Goal: Register for event/course

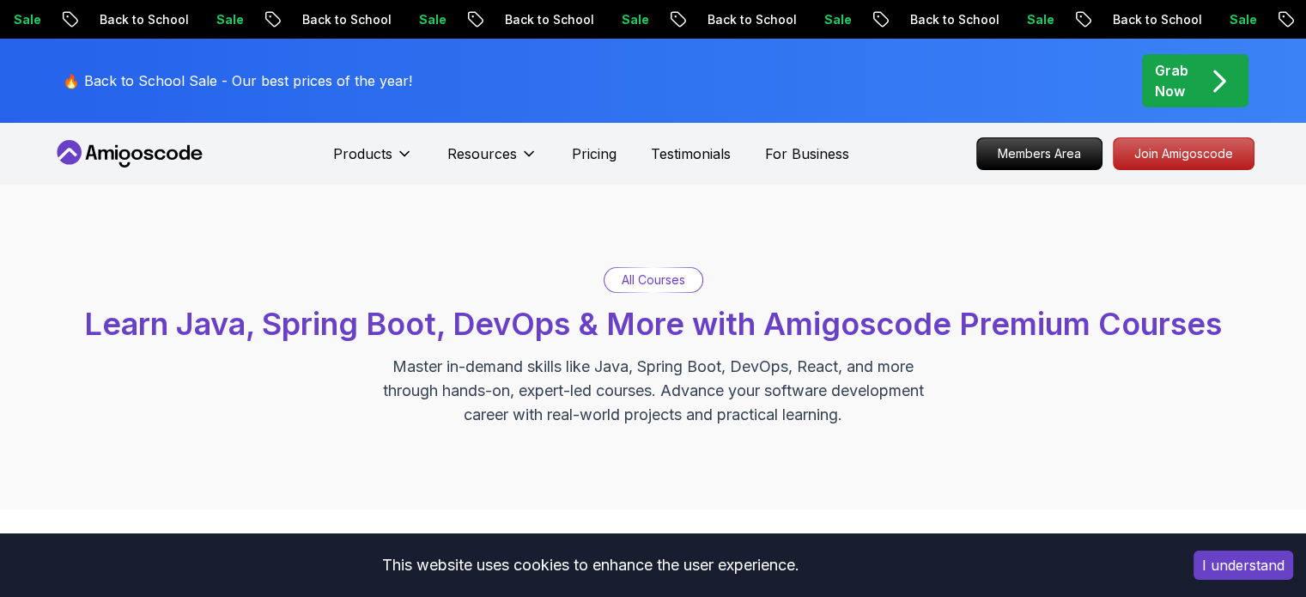
click at [643, 296] on div "All Courses Learn Java, Spring Boot, DevOps & More with Amigoscode Premium Cour…" at bounding box center [653, 347] width 1202 height 160
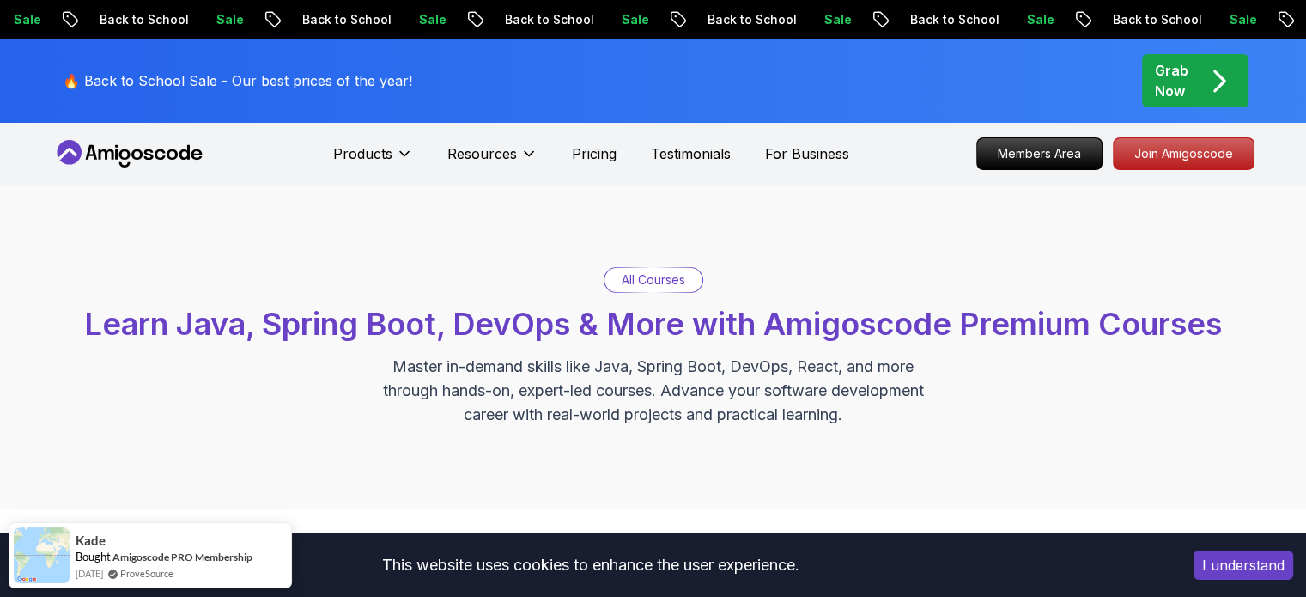
click at [646, 274] on p "All Courses" at bounding box center [654, 279] width 64 height 17
click at [659, 289] on div "All Courses" at bounding box center [654, 280] width 98 height 24
click at [1132, 150] on p "Join Amigoscode" at bounding box center [1183, 153] width 133 height 29
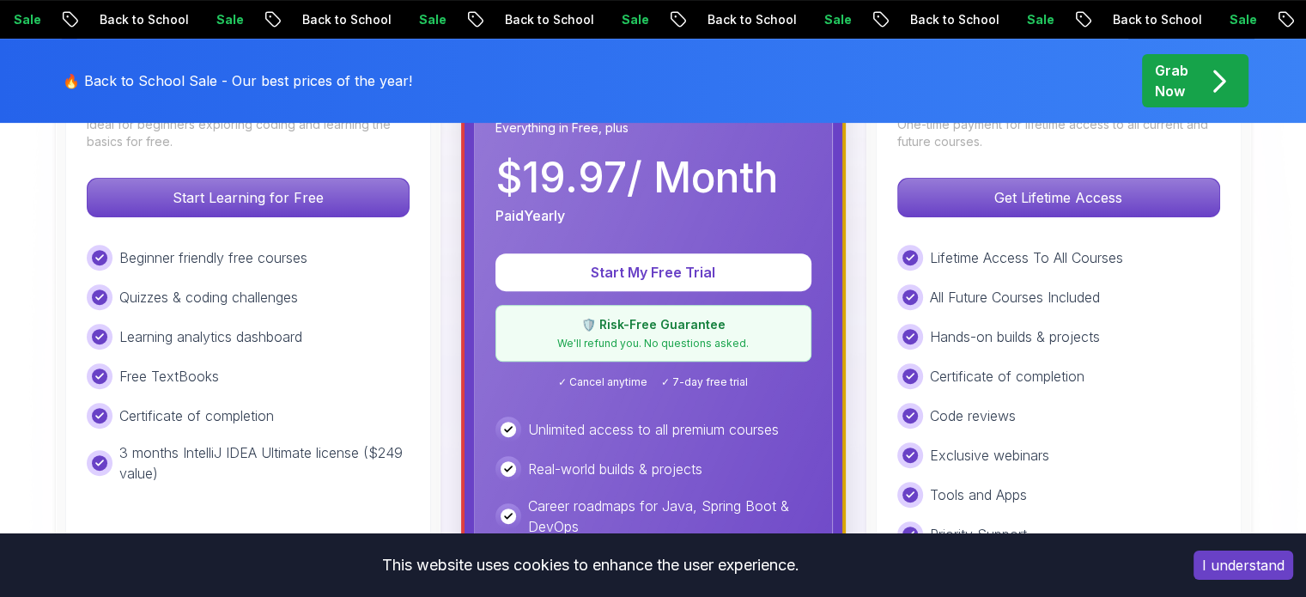
scroll to position [584, 0]
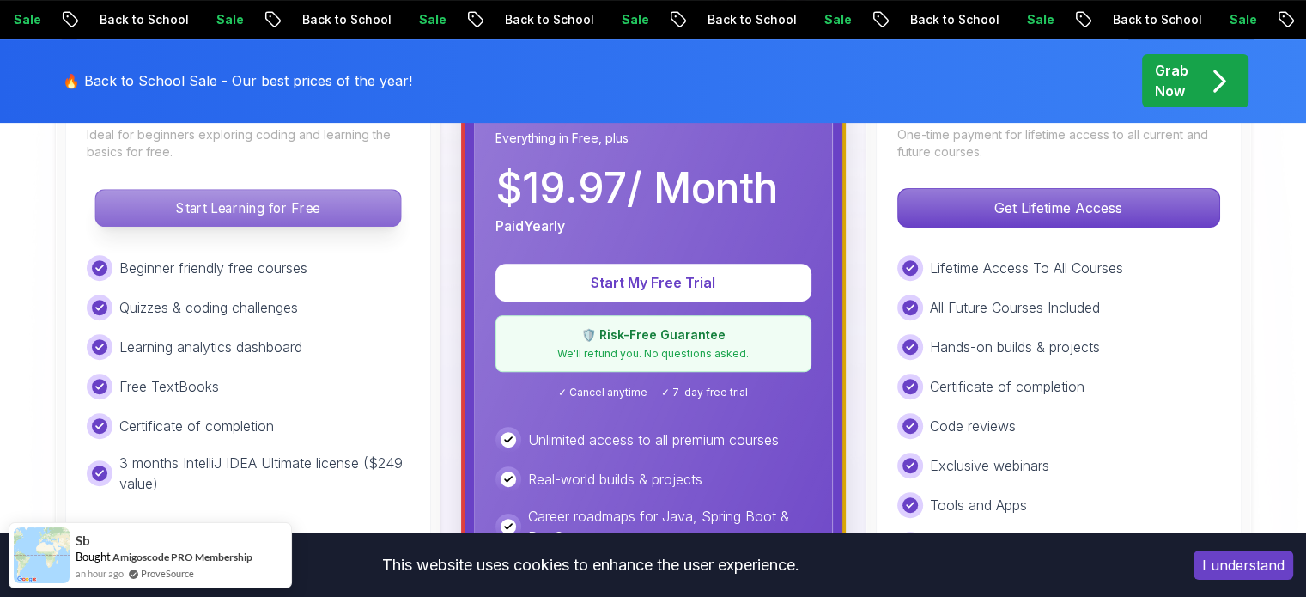
click at [331, 204] on p "Start Learning for Free" at bounding box center [247, 208] width 305 height 36
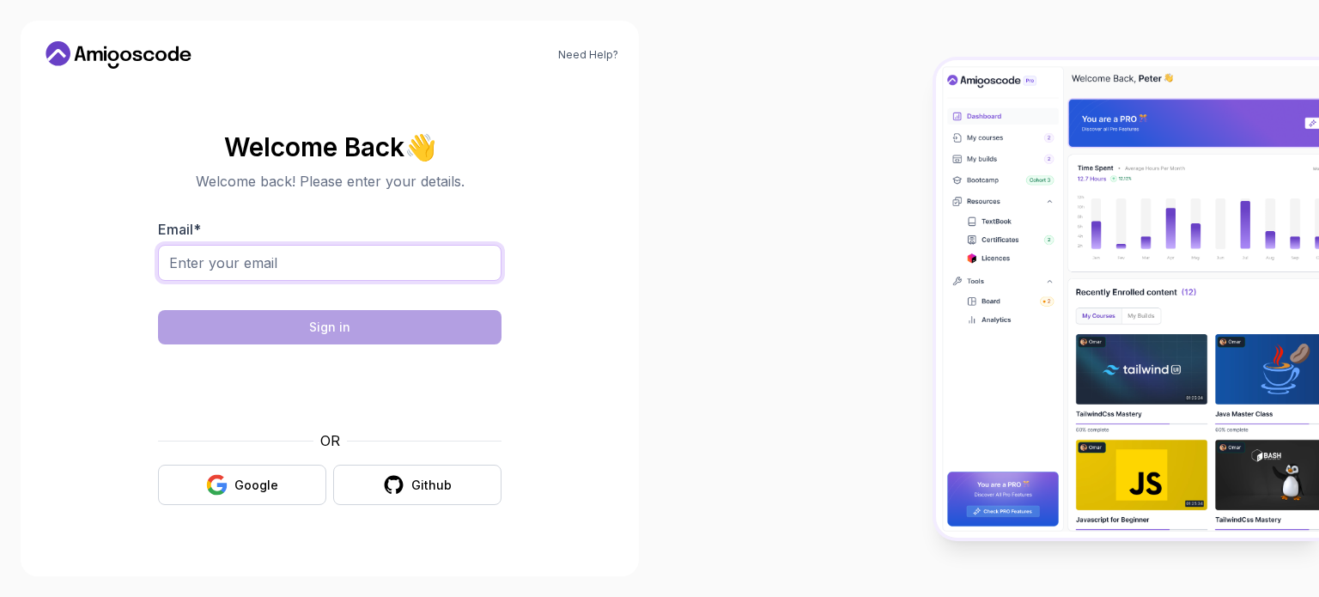
click at [199, 260] on input "Email *" at bounding box center [330, 263] width 344 height 36
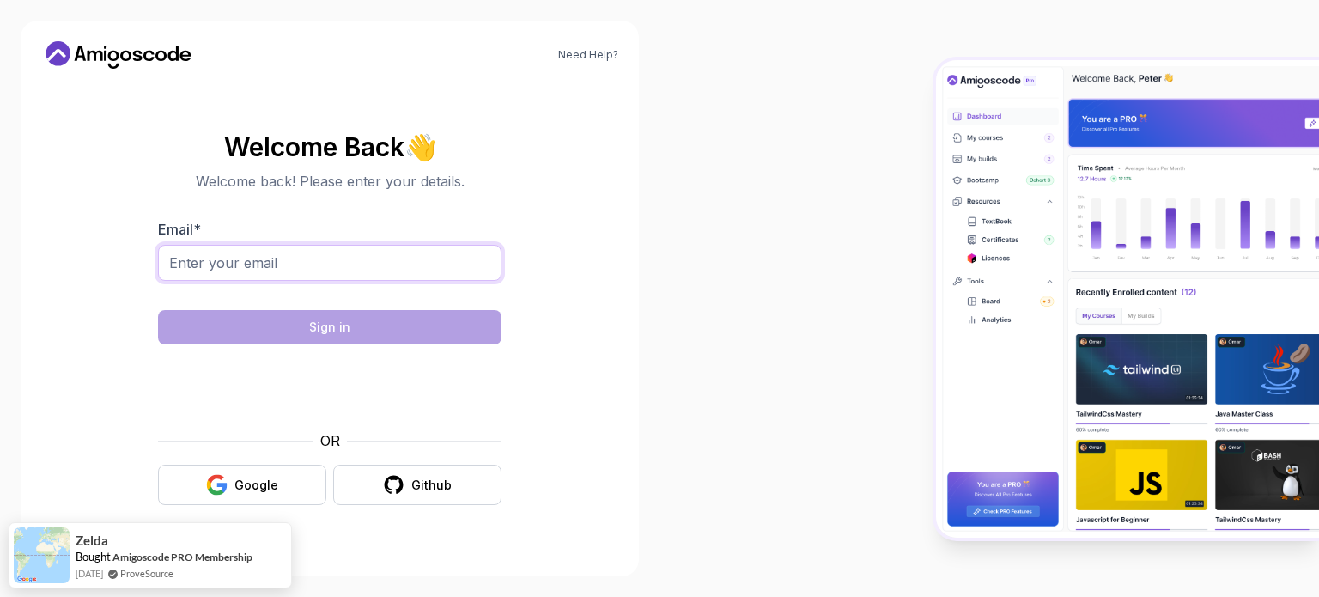
type input "iea86@tut.by"
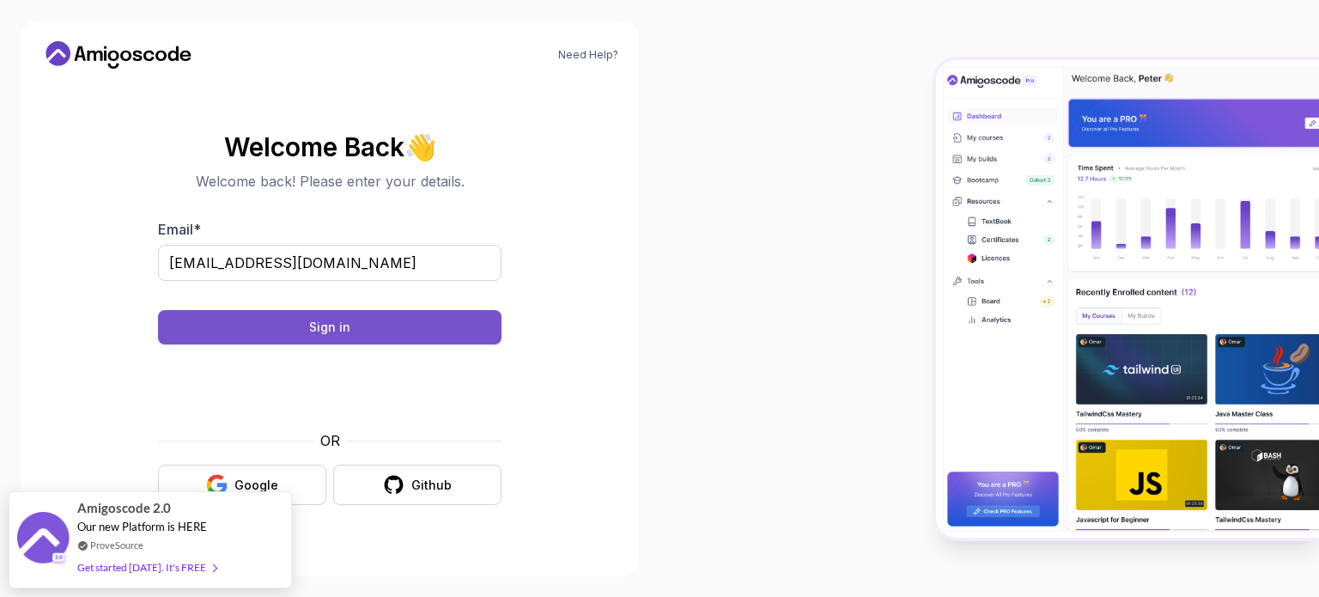
click at [366, 325] on button "Sign in" at bounding box center [330, 327] width 344 height 34
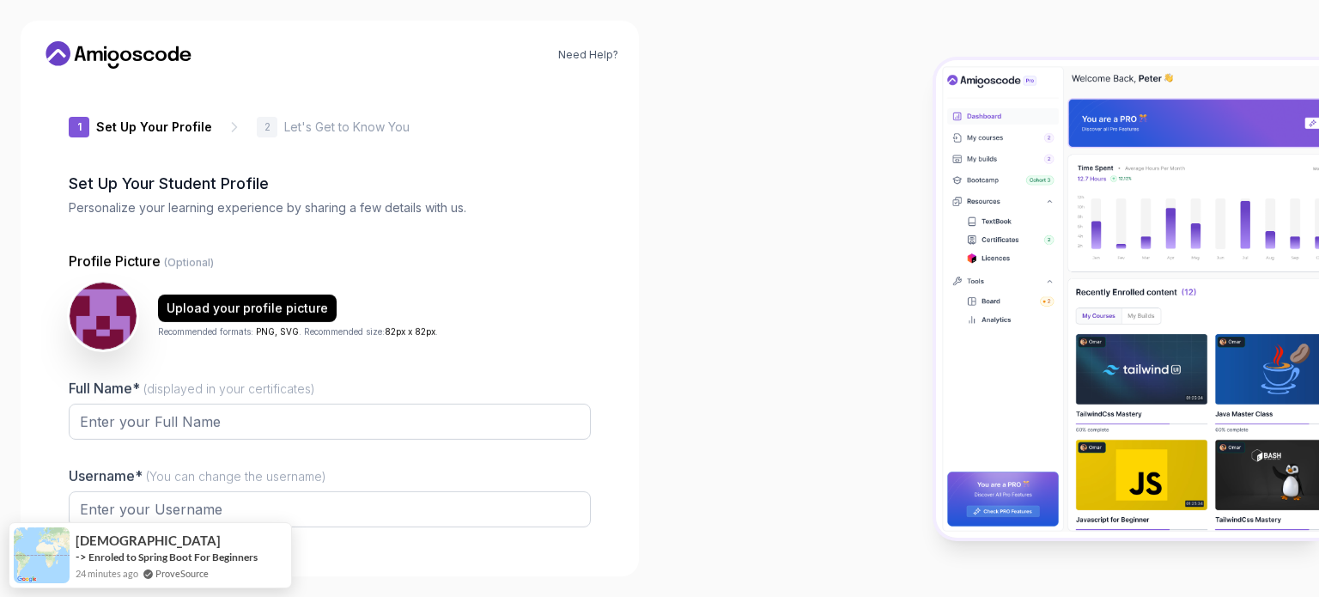
type input "daringbisond52bd"
click at [275, 429] on input "Full Name* (displayed in your certificates)" at bounding box center [330, 422] width 522 height 36
type input "[PERSON_NAME]"
click at [764, 325] on div at bounding box center [990, 298] width 660 height 597
click at [538, 234] on div "1 Set Up Your Profile 1 Set Up Your Profile 2 Let's Get to Know You Set Up Your…" at bounding box center [330, 318] width 522 height 473
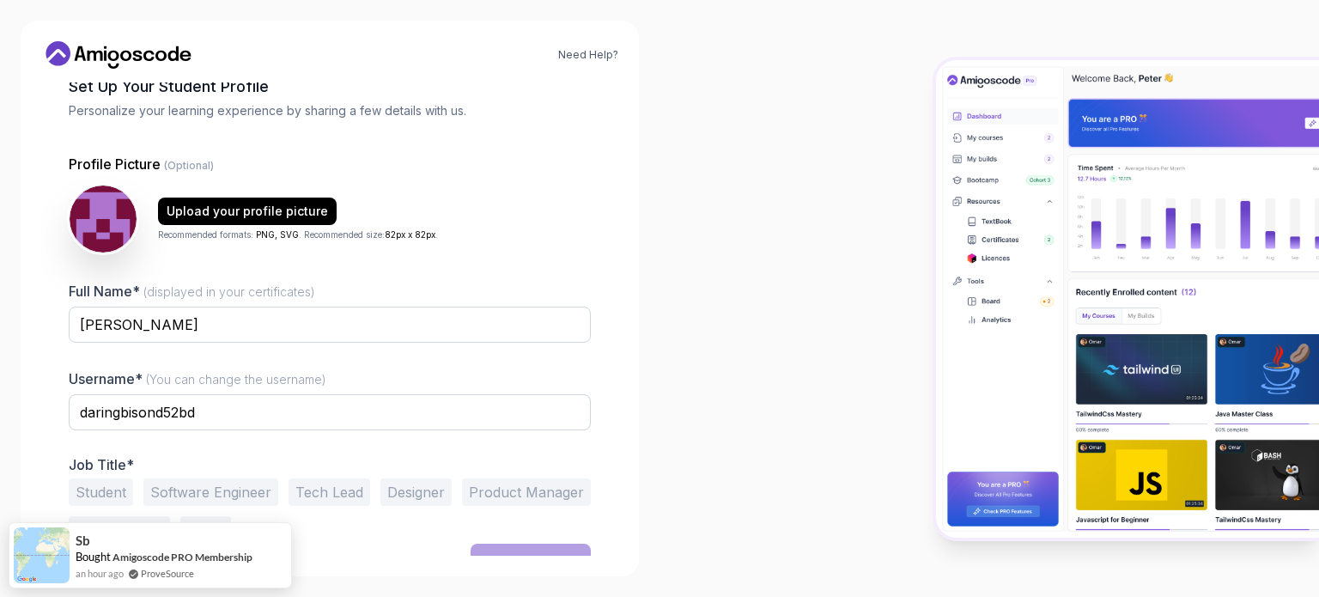
scroll to position [119, 0]
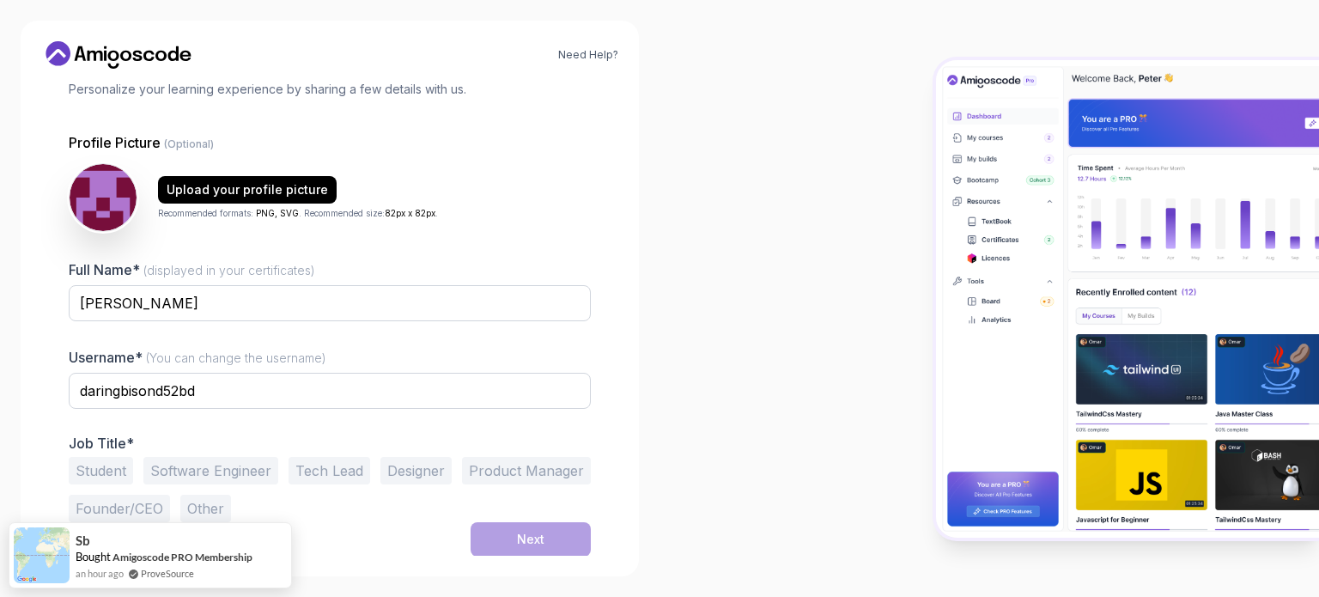
click at [235, 467] on button "Software Engineer" at bounding box center [210, 470] width 135 height 27
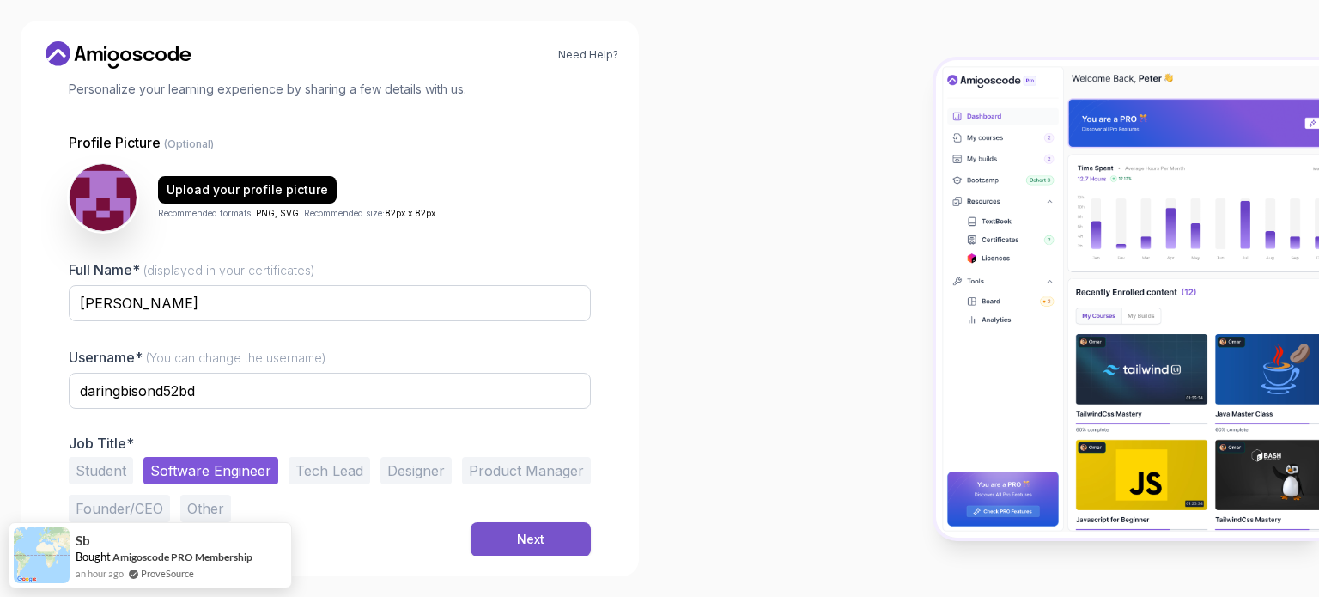
click at [523, 535] on div "Next" at bounding box center [530, 539] width 27 height 17
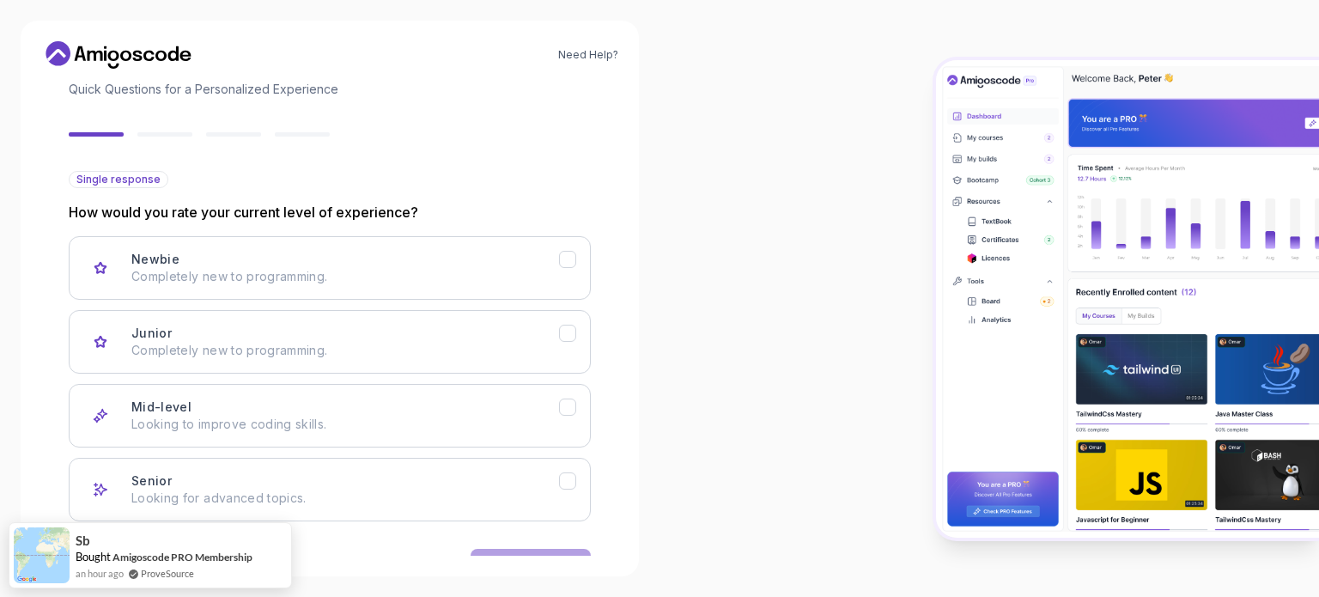
click at [625, 467] on div "Need Help? 2 Let's Get to Know You 1 Set Up Your Profile 2 Let's Get to Know Yo…" at bounding box center [330, 299] width 618 height 556
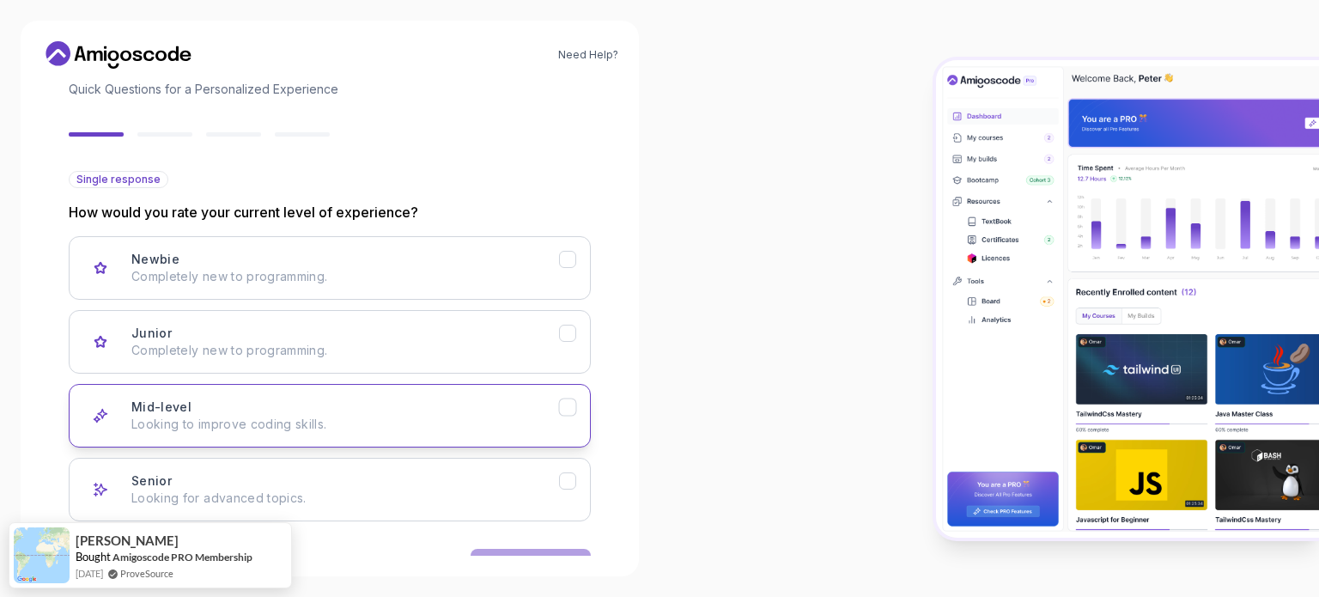
click at [362, 424] on p "Looking to improve coding skills." at bounding box center [345, 424] width 428 height 17
click at [527, 549] on button "Next" at bounding box center [531, 566] width 120 height 34
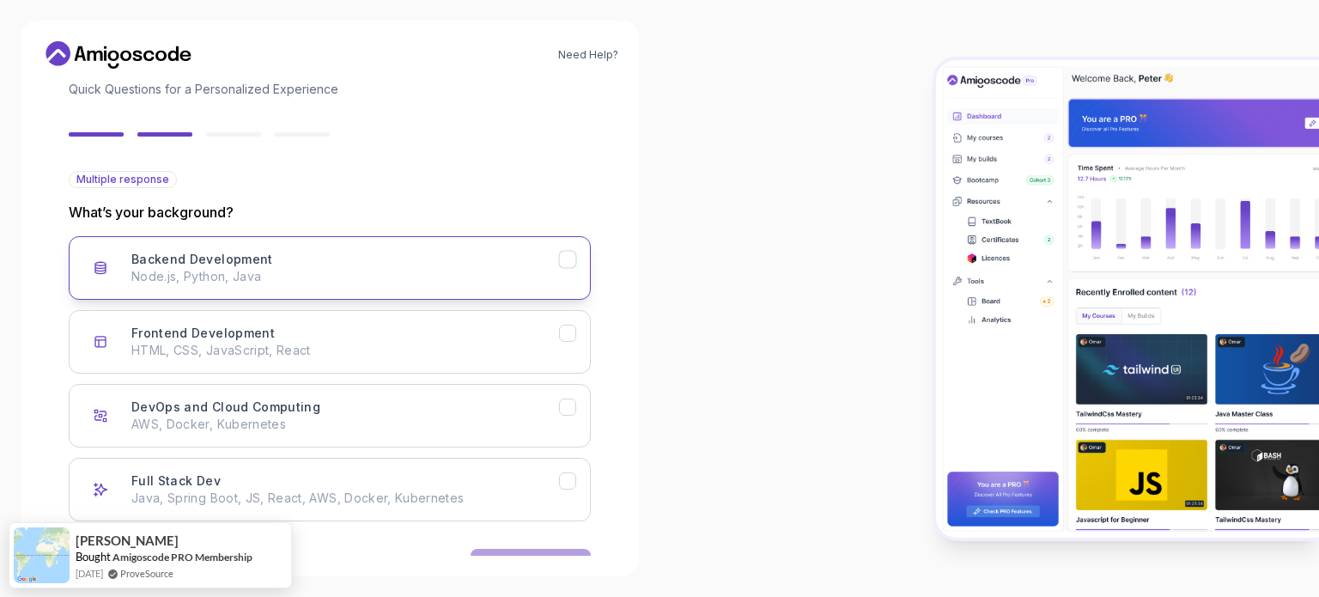
click at [456, 255] on div "Backend Development Node.js, Python, Java" at bounding box center [345, 268] width 428 height 34
click at [689, 377] on div at bounding box center [990, 298] width 660 height 597
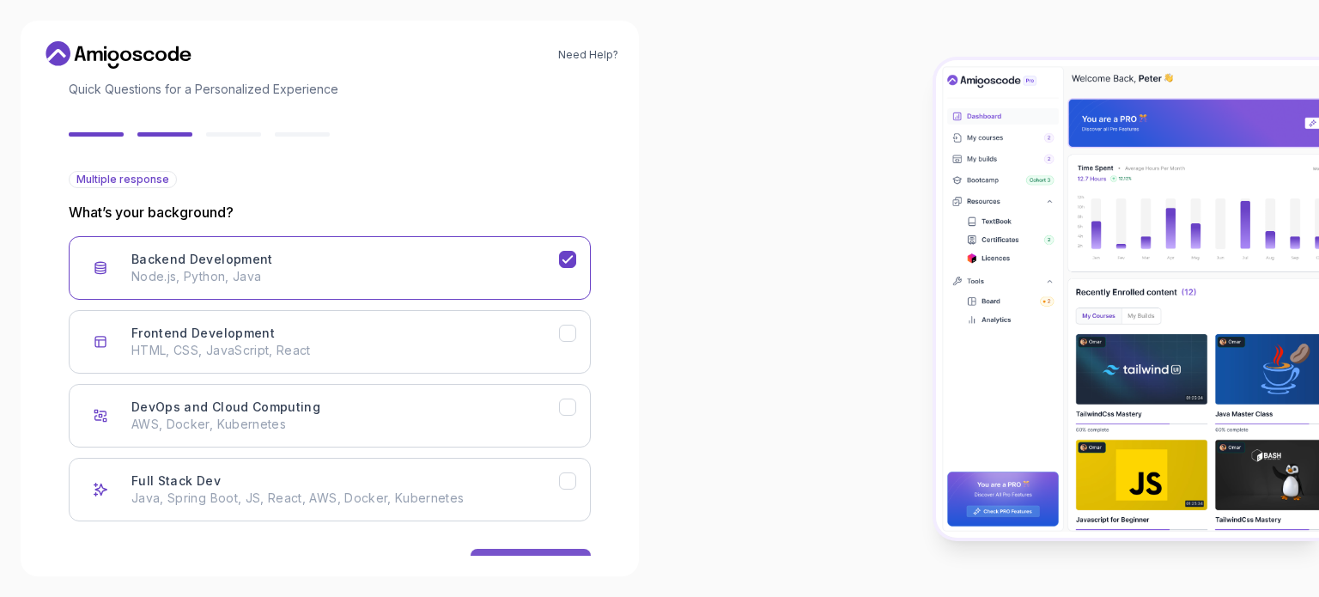
click at [534, 549] on button "Next" at bounding box center [531, 566] width 120 height 34
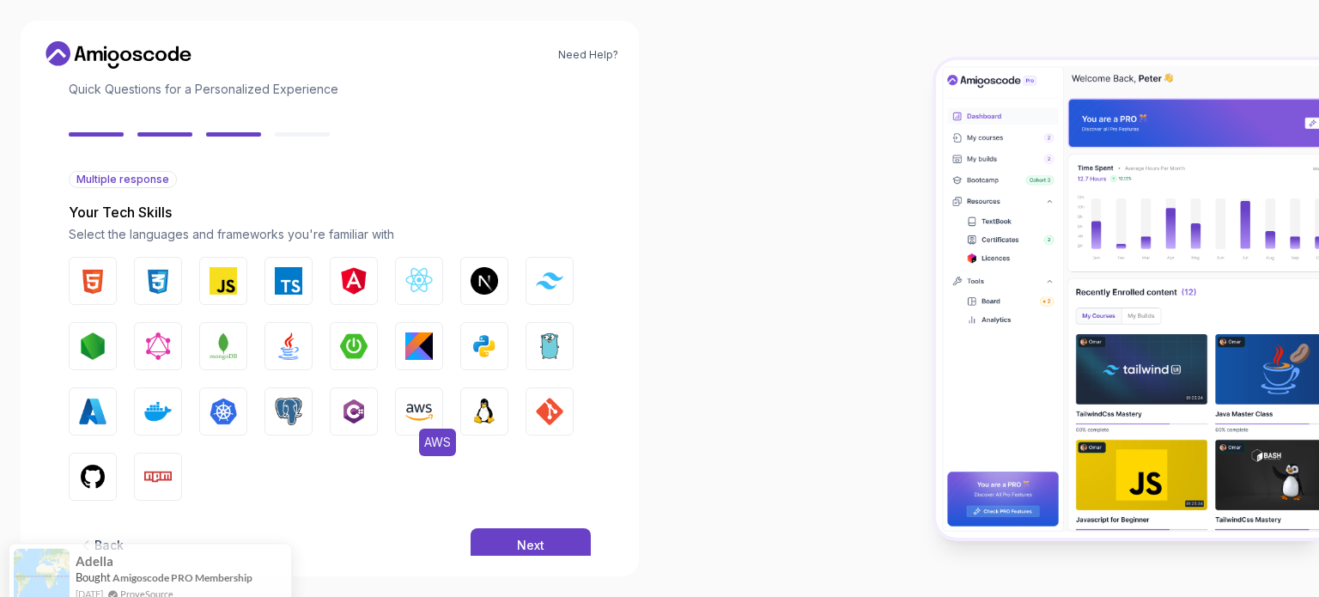
click at [412, 401] on img "button" at bounding box center [418, 411] width 27 height 27
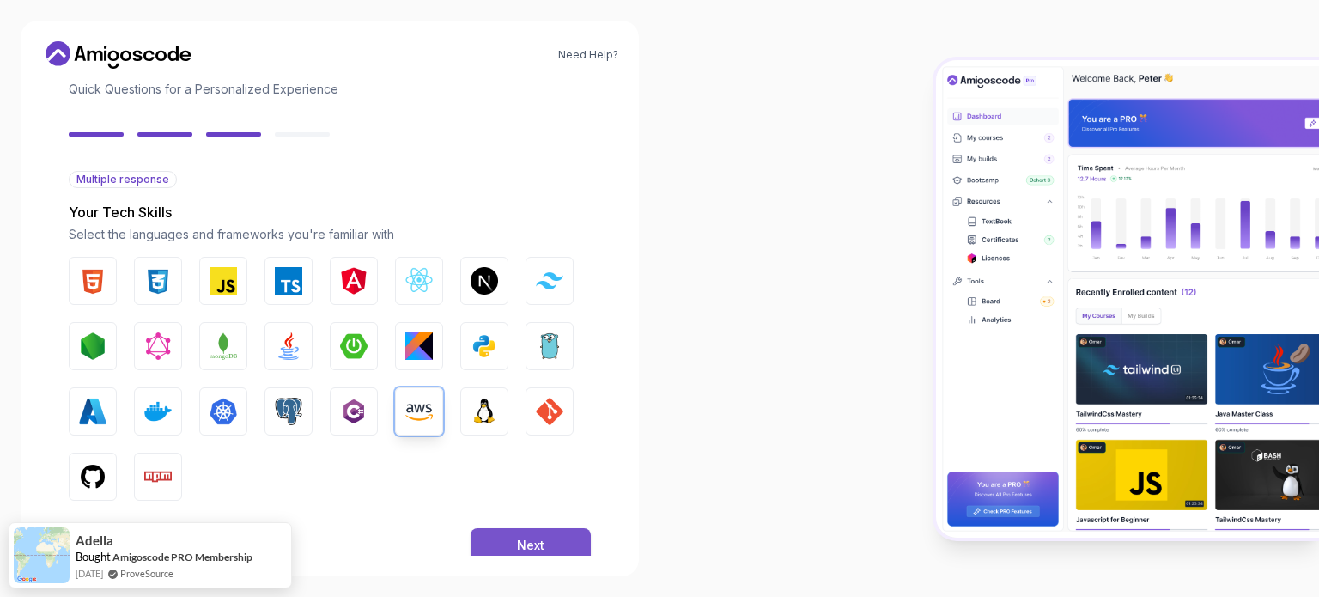
click at [536, 542] on div "Next" at bounding box center [530, 545] width 27 height 17
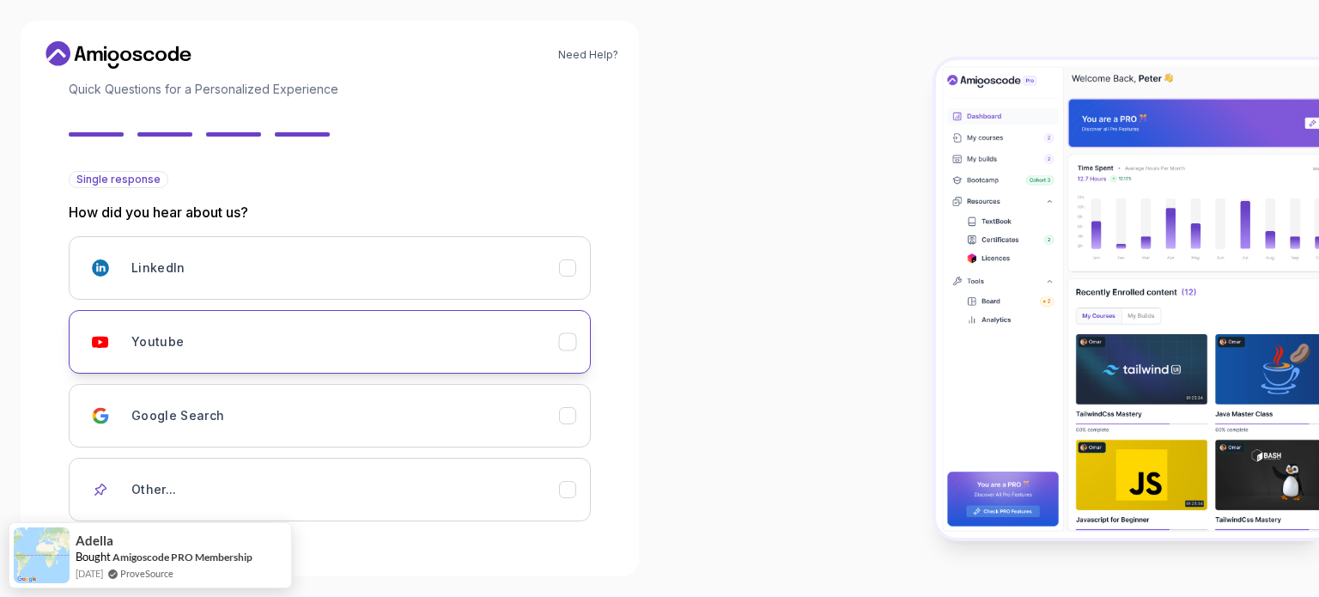
click at [321, 332] on div "Youtube" at bounding box center [345, 342] width 428 height 34
click at [700, 441] on div at bounding box center [990, 298] width 660 height 597
click at [532, 556] on div "Back Next" at bounding box center [330, 576] width 522 height 89
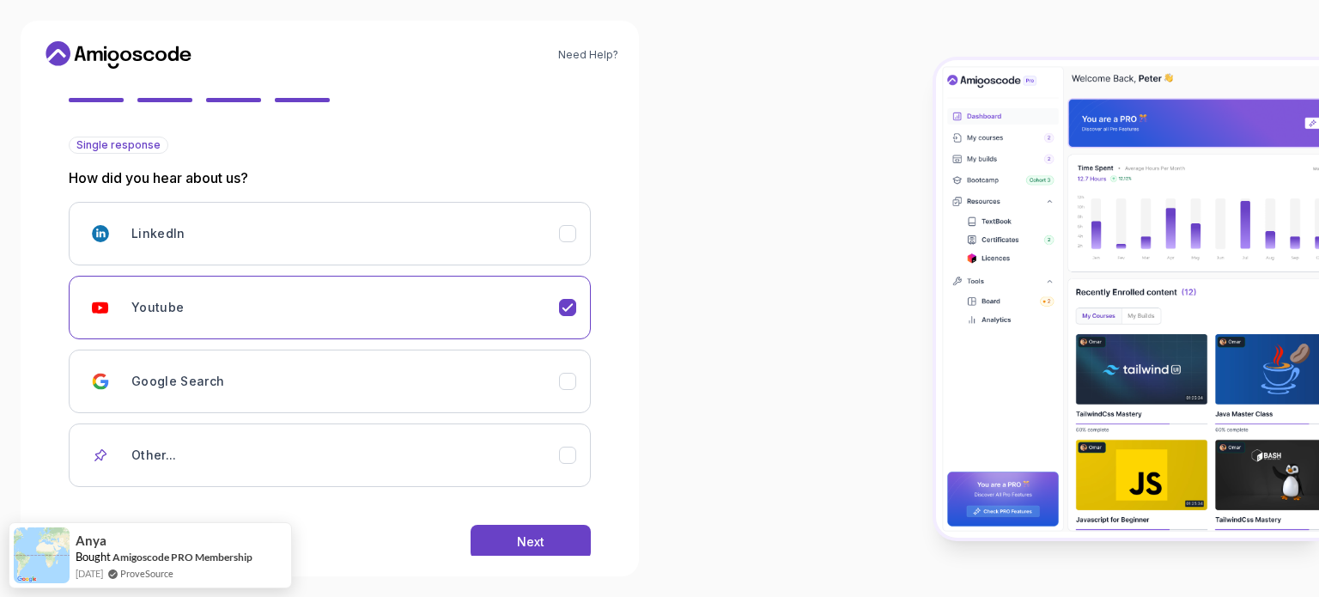
scroll to position [182, 0]
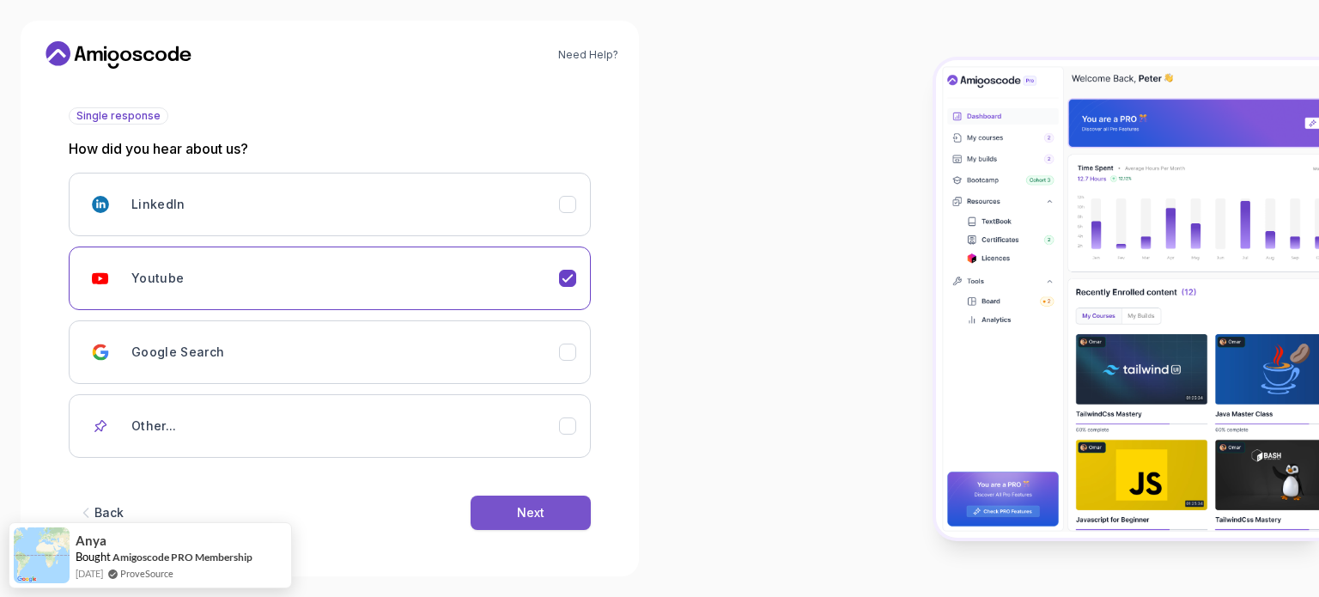
click at [523, 514] on div "Next" at bounding box center [530, 512] width 27 height 17
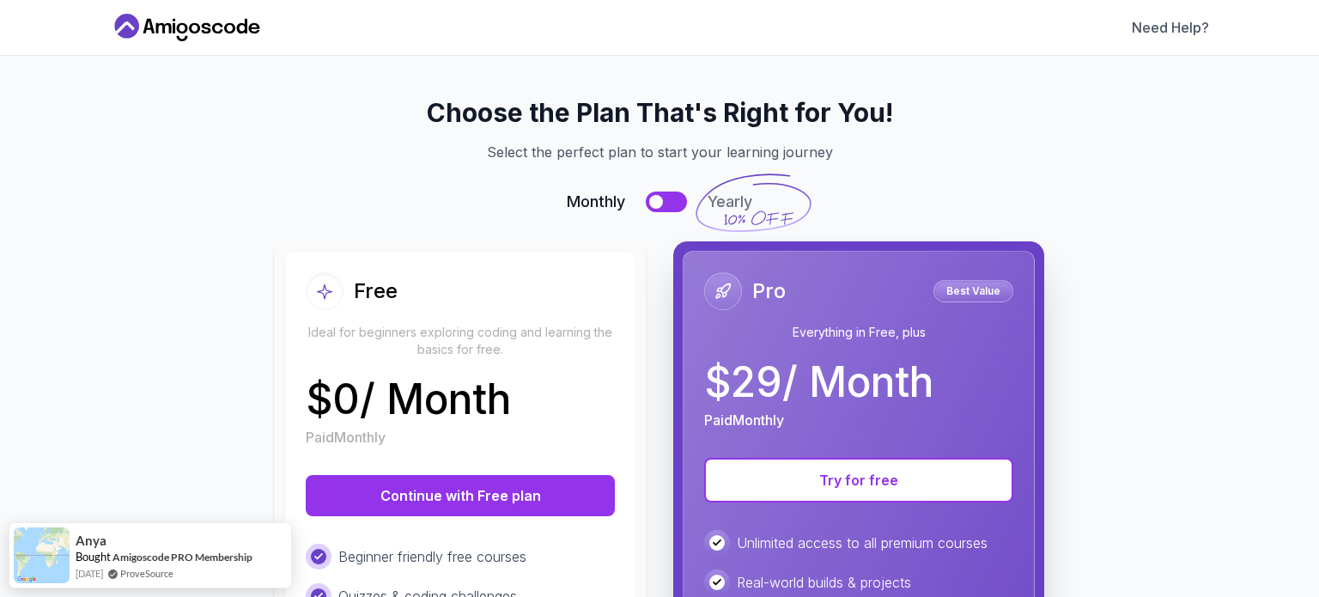
scroll to position [0, 0]
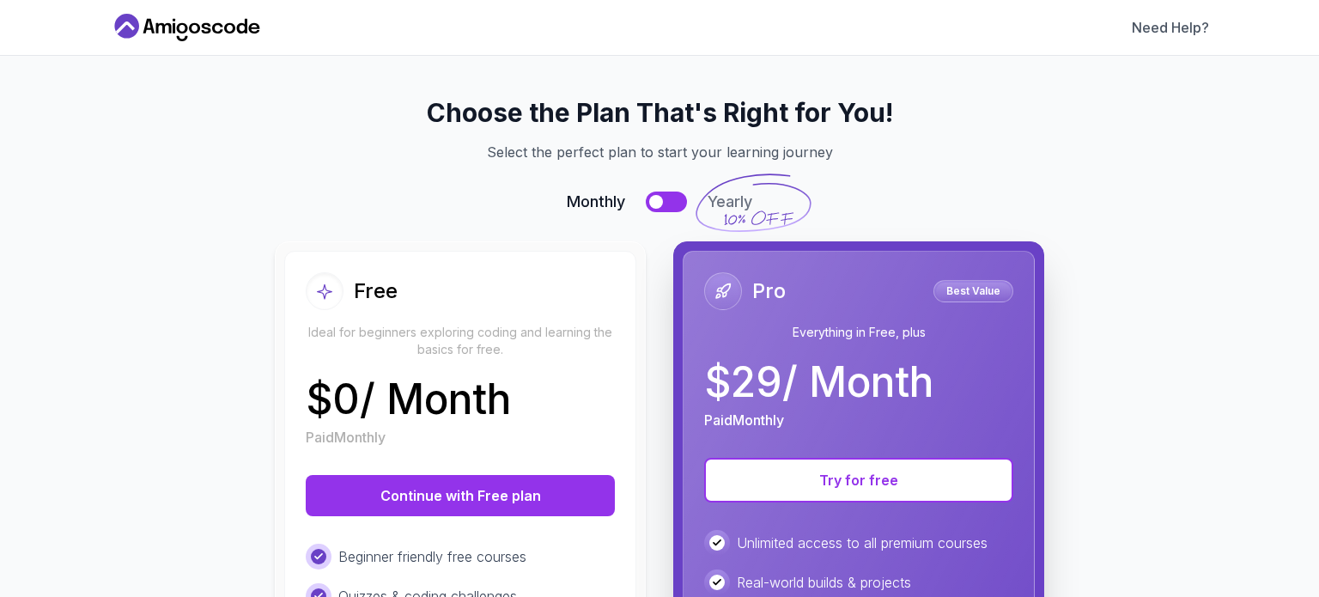
click at [523, 316] on div "Free Ideal for beginners exploring coding and learning the basics for free." at bounding box center [460, 315] width 309 height 86
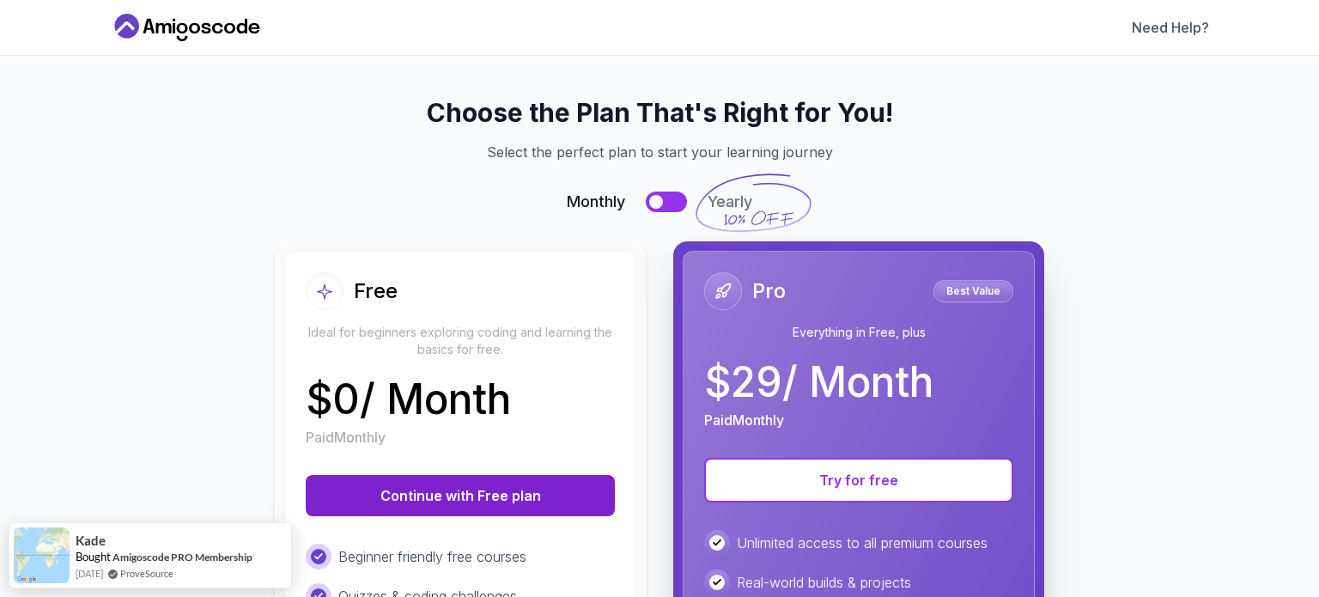
click at [495, 487] on button "Continue with Free plan" at bounding box center [460, 495] width 309 height 41
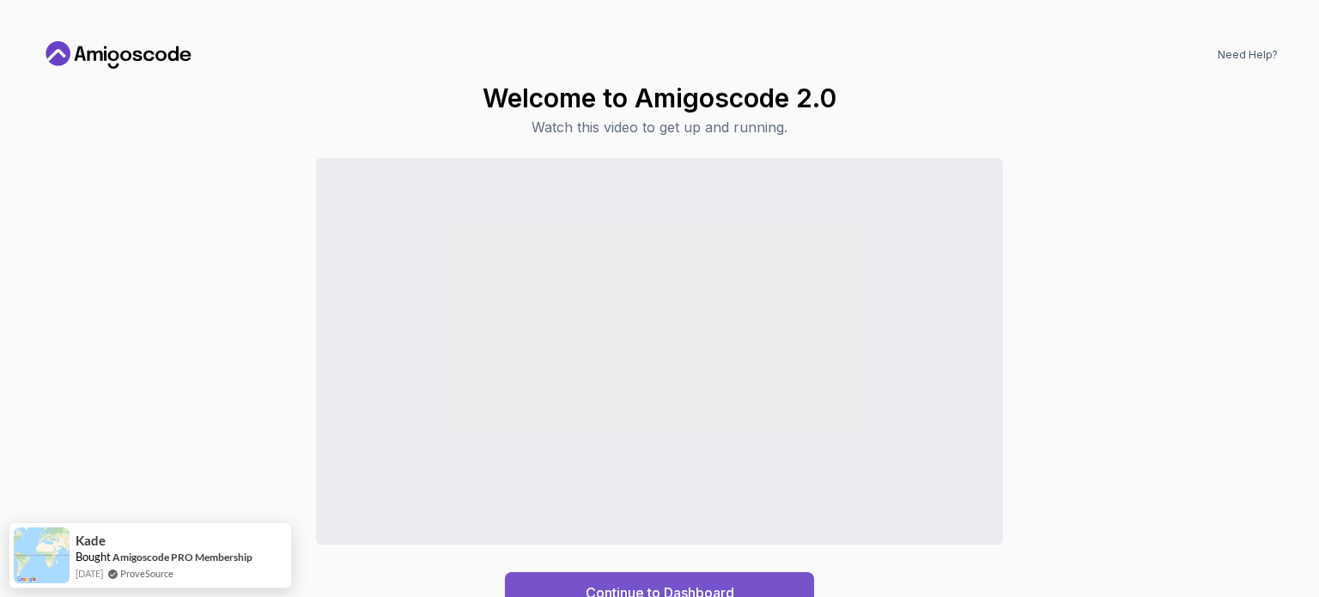
click at [629, 586] on div "Continue to Dashboard" at bounding box center [660, 592] width 149 height 21
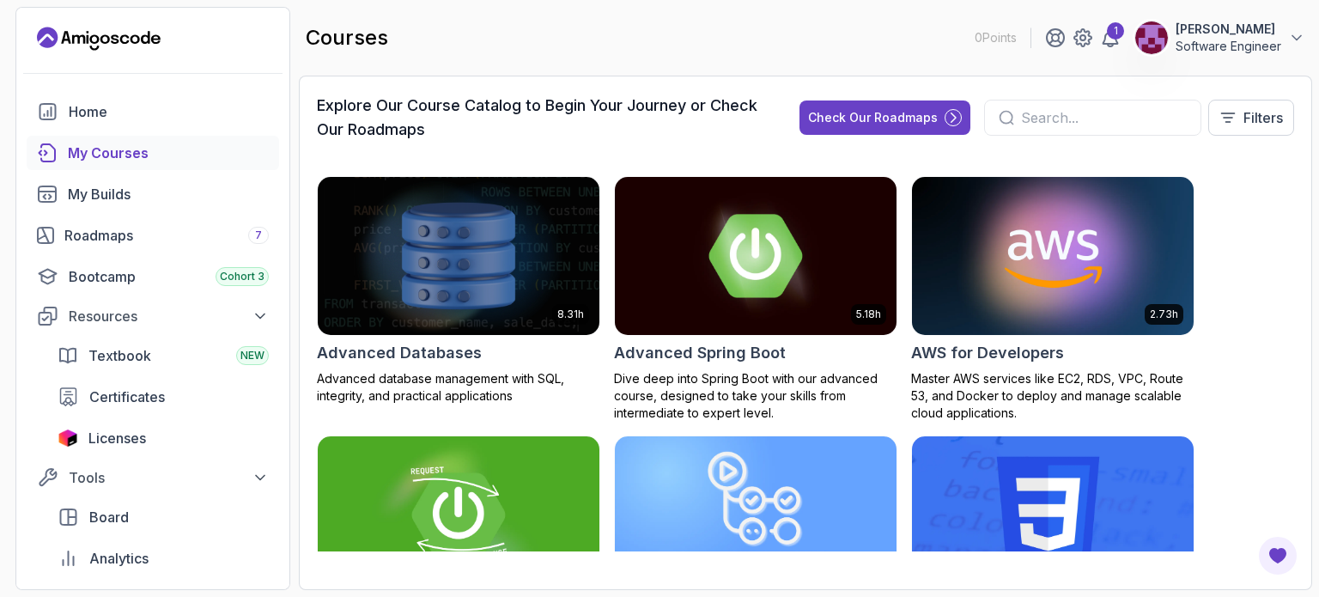
click at [1295, 167] on div "Explore Our Course Catalog to Begin Your Journey or Check Our Roadmaps Check Ou…" at bounding box center [805, 333] width 1013 height 514
click at [1318, 184] on section "0 Points 1 [PERSON_NAME] Software Engineer Home My Courses My Builds Roadmaps 7…" at bounding box center [659, 298] width 1319 height 597
click at [1282, 316] on div "8.31h Advanced Databases Advanced database management with SQL, integrity, and …" at bounding box center [805, 363] width 977 height 375
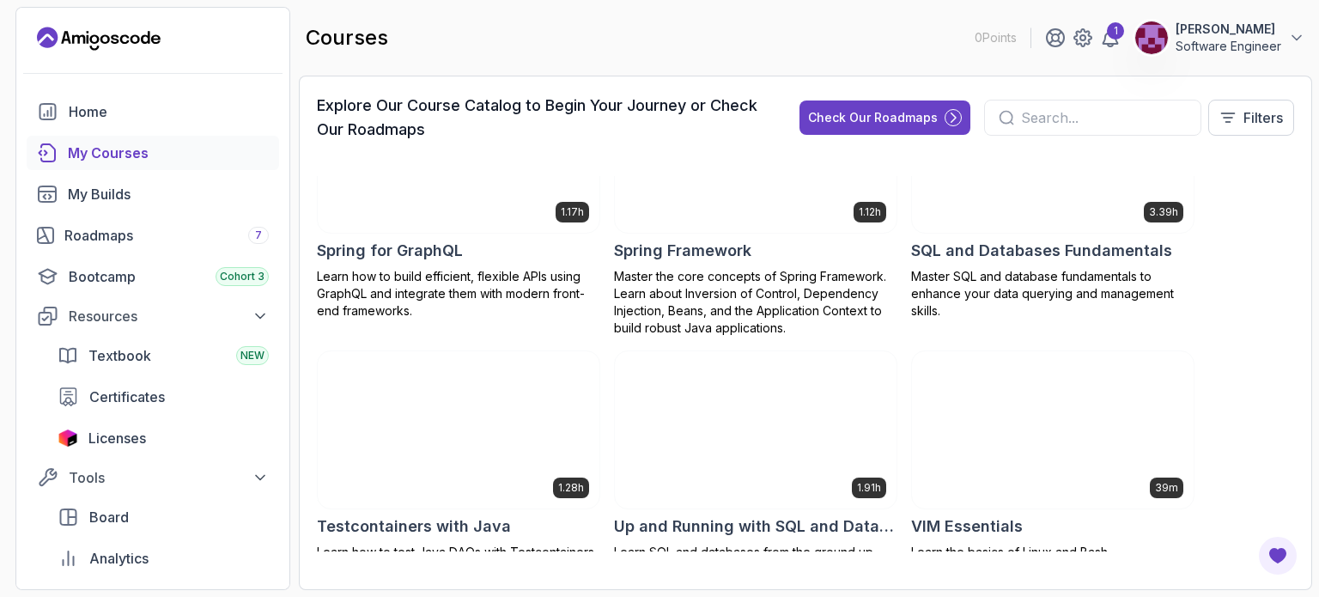
scroll to position [3512, 0]
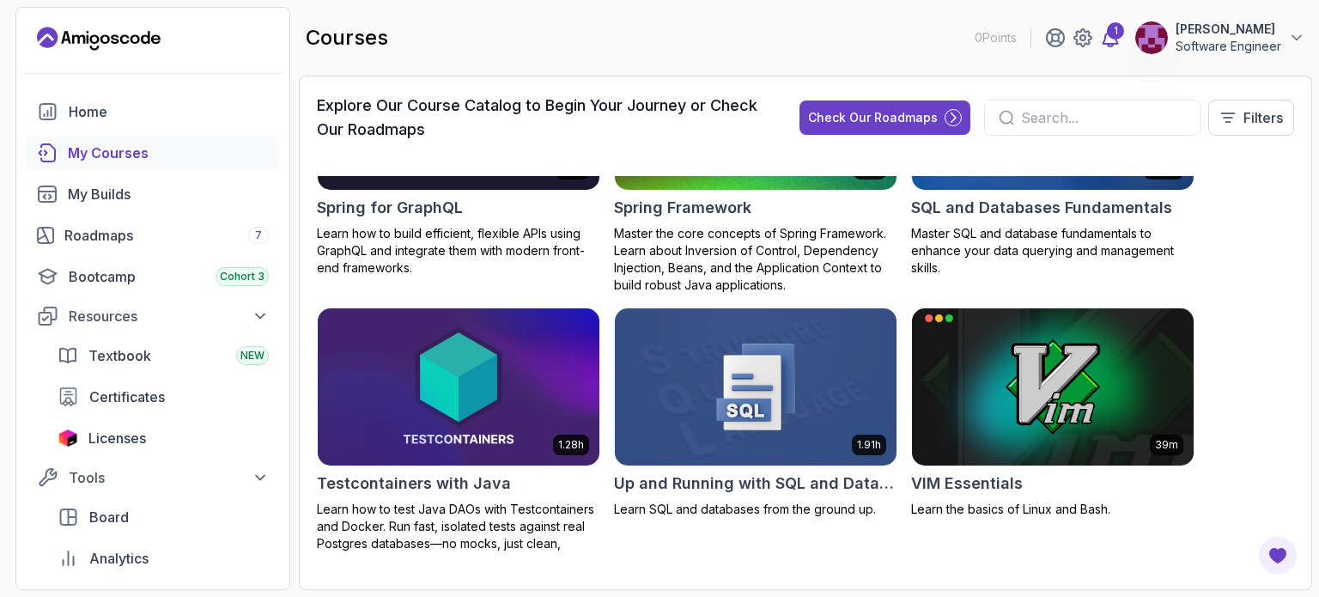
click at [1106, 33] on icon at bounding box center [1110, 37] width 21 height 21
